Goal: Information Seeking & Learning: Learn about a topic

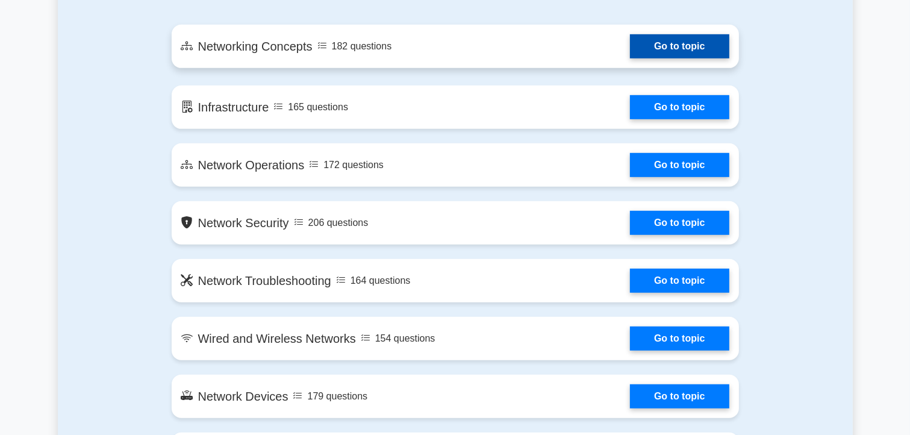
click at [638, 44] on link "Go to topic" at bounding box center [679, 46] width 99 height 24
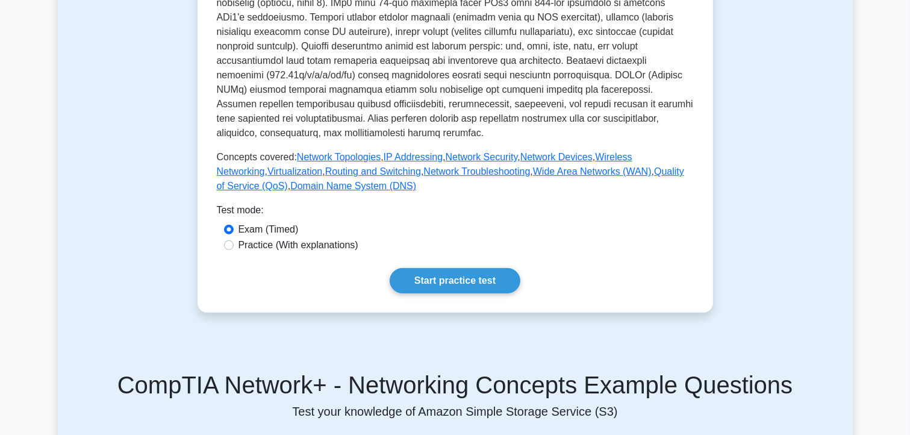
scroll to position [452, 0]
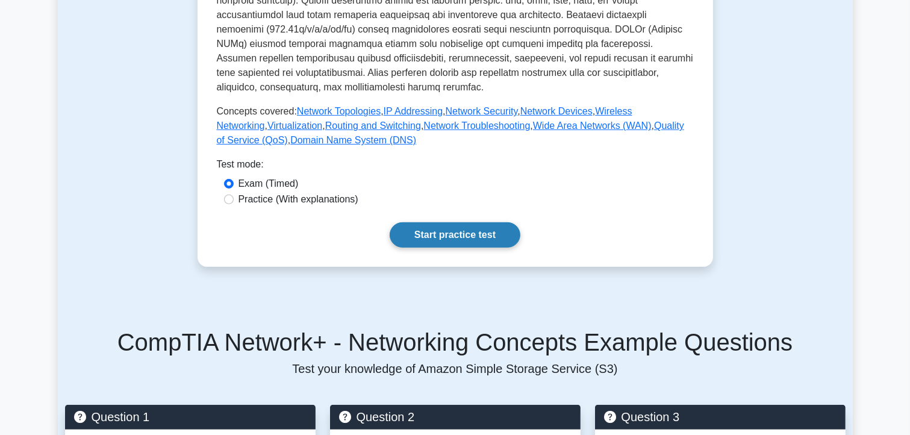
click at [491, 222] on link "Start practice test" at bounding box center [455, 234] width 131 height 25
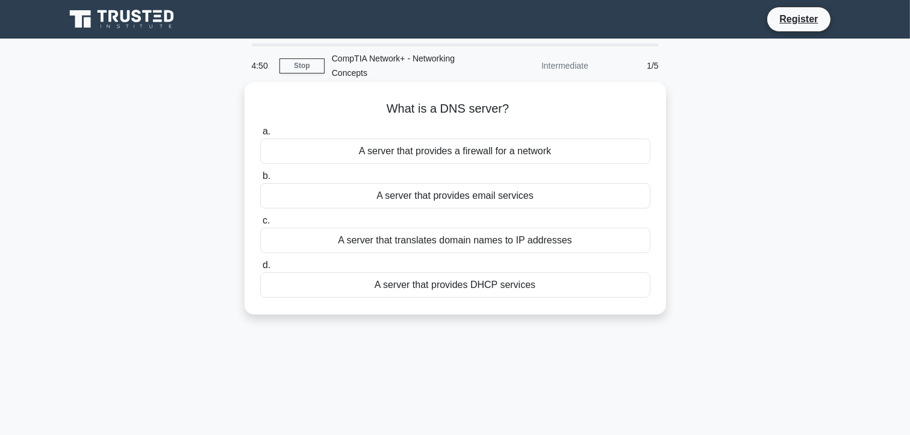
click at [426, 241] on div "A server that translates domain names to IP addresses" at bounding box center [455, 240] width 390 height 25
click at [260, 225] on input "c. A server that translates domain names to IP addresses" at bounding box center [260, 221] width 0 height 8
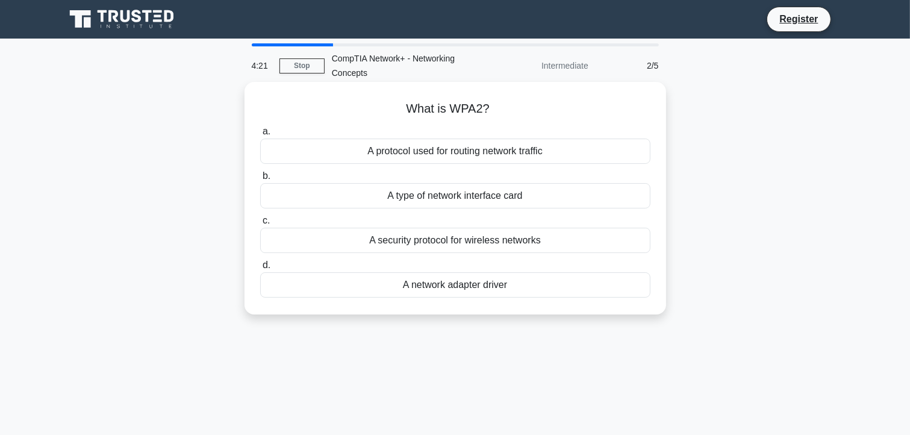
click at [476, 245] on div "A security protocol for wireless networks" at bounding box center [455, 240] width 390 height 25
click at [260, 225] on input "c. A security protocol for wireless networks" at bounding box center [260, 221] width 0 height 8
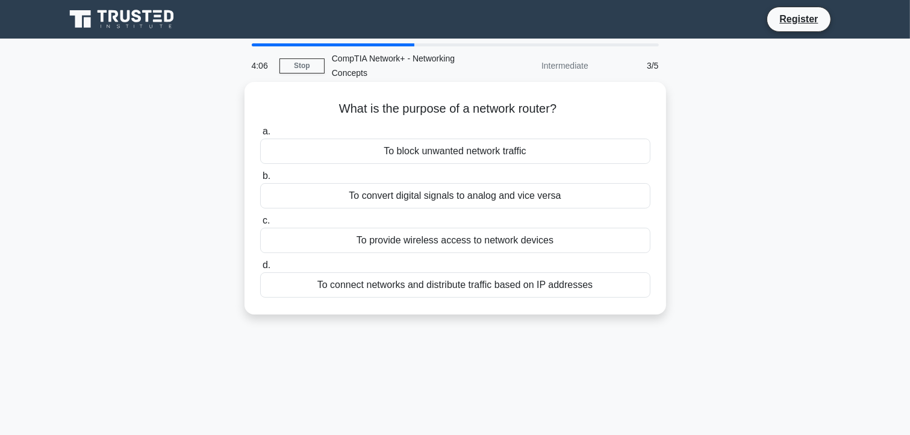
click at [441, 287] on div "To connect networks and distribute traffic based on IP addresses" at bounding box center [455, 284] width 390 height 25
click at [260, 269] on input "d. To connect networks and distribute traffic based on IP addresses" at bounding box center [260, 265] width 0 height 8
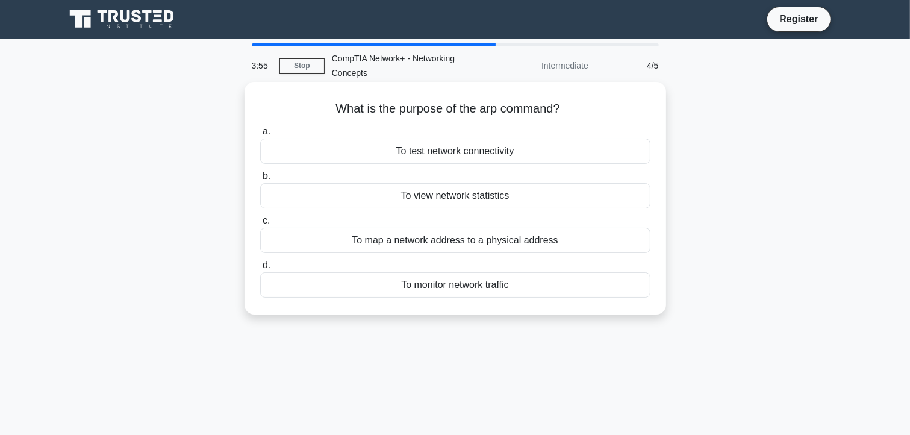
click at [442, 248] on div "To map a network address to a physical address" at bounding box center [455, 240] width 390 height 25
click at [260, 225] on input "c. To map a network address to a physical address" at bounding box center [260, 221] width 0 height 8
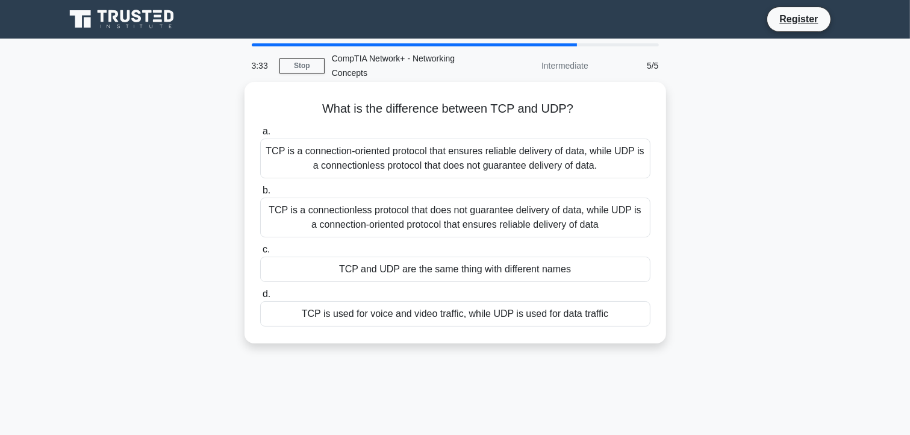
click at [395, 163] on div "TCP is a connection-oriented protocol that ensures reliable delivery of data, w…" at bounding box center [455, 159] width 390 height 40
click at [260, 136] on input "a. TCP is a connection-oriented protocol that ensures reliable delivery of data…" at bounding box center [260, 132] width 0 height 8
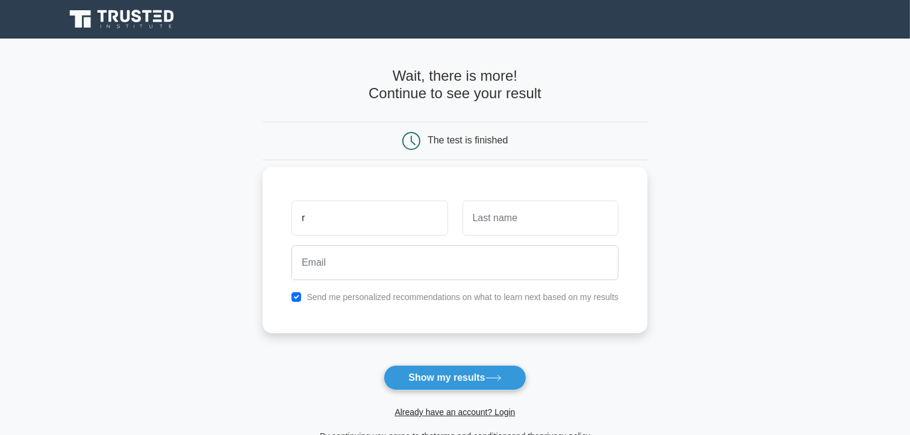
type input "robert"
click at [488, 216] on input "text" at bounding box center [541, 218] width 156 height 35
type input "cheruiyot"
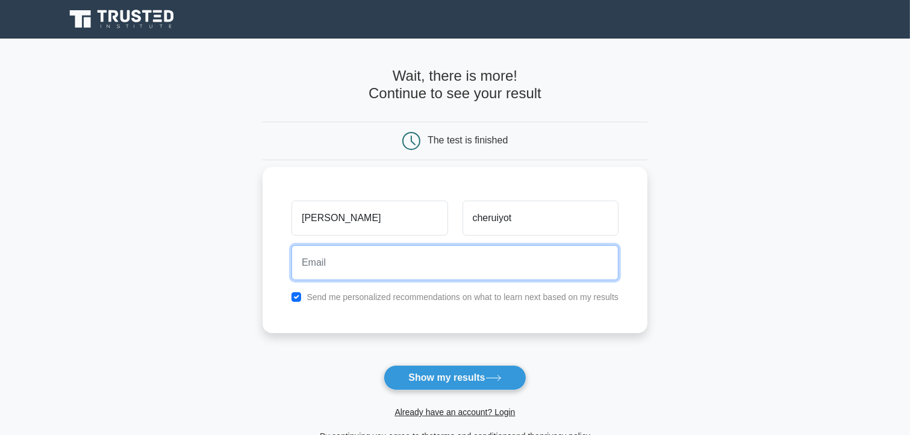
click at [389, 260] on input "email" at bounding box center [455, 262] width 327 height 35
type input "rcheruiyot062@gmail.com"
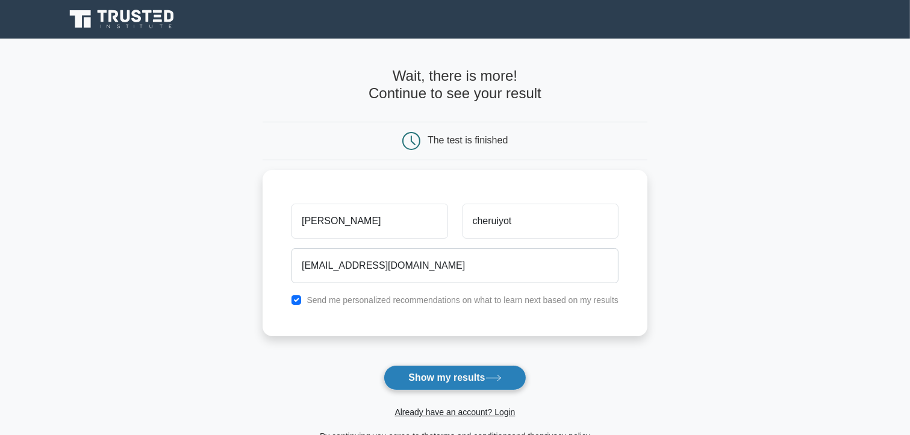
click at [425, 376] on button "Show my results" at bounding box center [455, 377] width 142 height 25
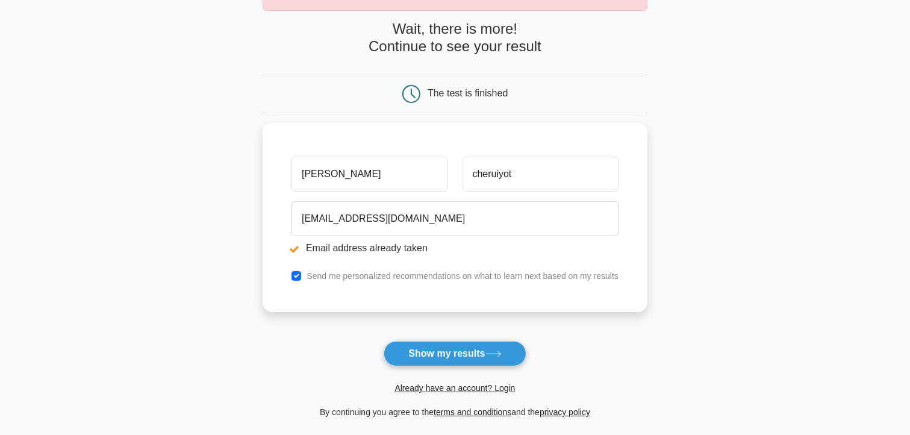
scroll to position [92, 0]
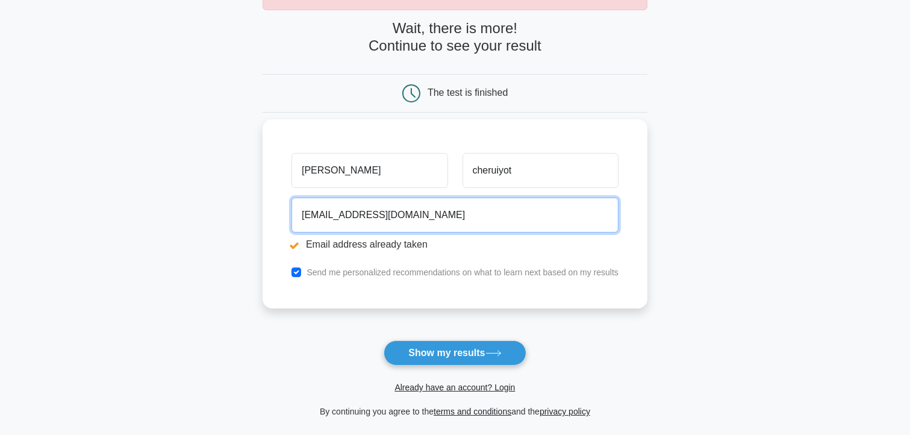
click at [423, 214] on input "rcheruiyot062@gmail.com" at bounding box center [455, 215] width 327 height 35
type input "[EMAIL_ADDRESS][DOMAIN_NAME]"
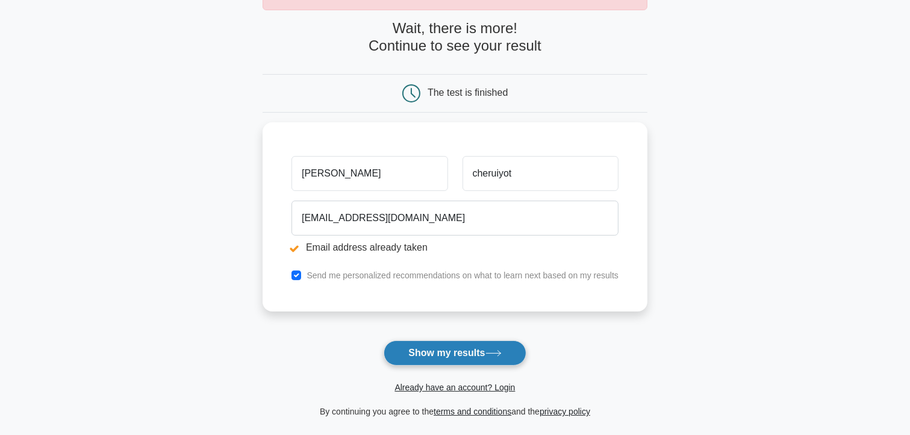
click at [446, 354] on button "Show my results" at bounding box center [455, 352] width 142 height 25
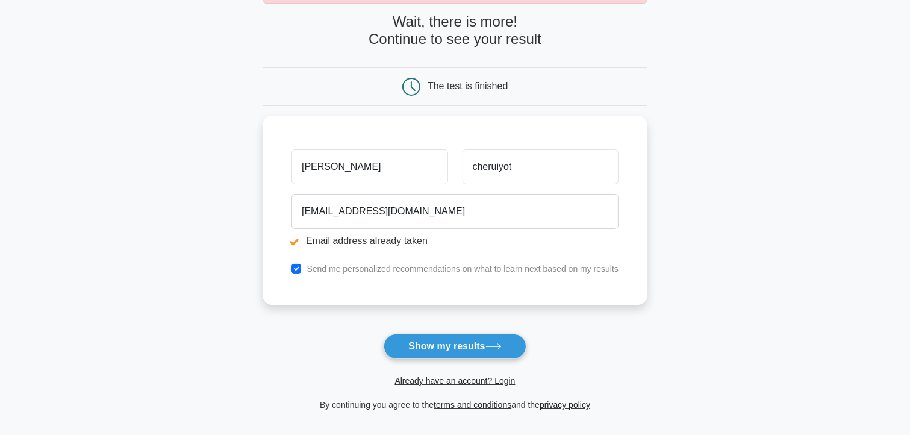
scroll to position [111, 0]
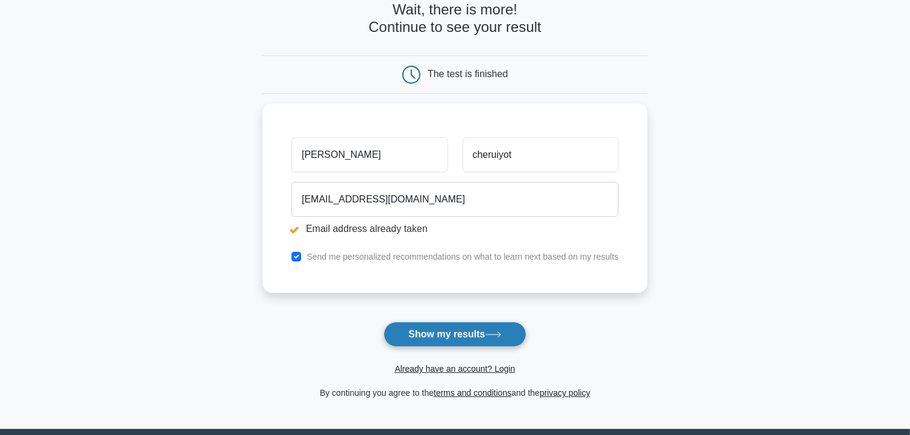
click at [502, 336] on icon at bounding box center [493, 334] width 16 height 7
